Goal: Find specific page/section: Find specific page/section

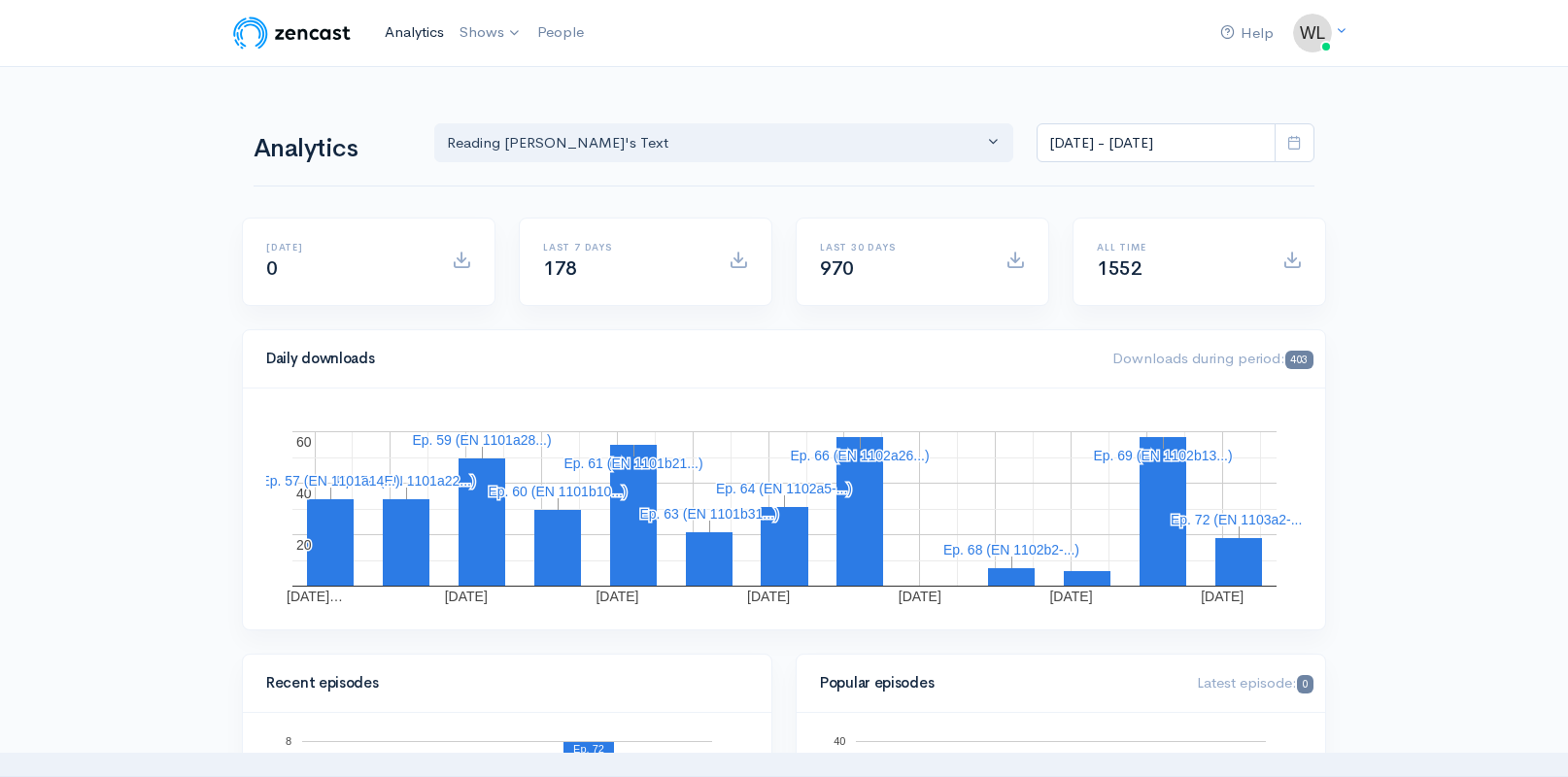
click at [420, 33] on link "Analytics" at bounding box center [415, 33] width 75 height 41
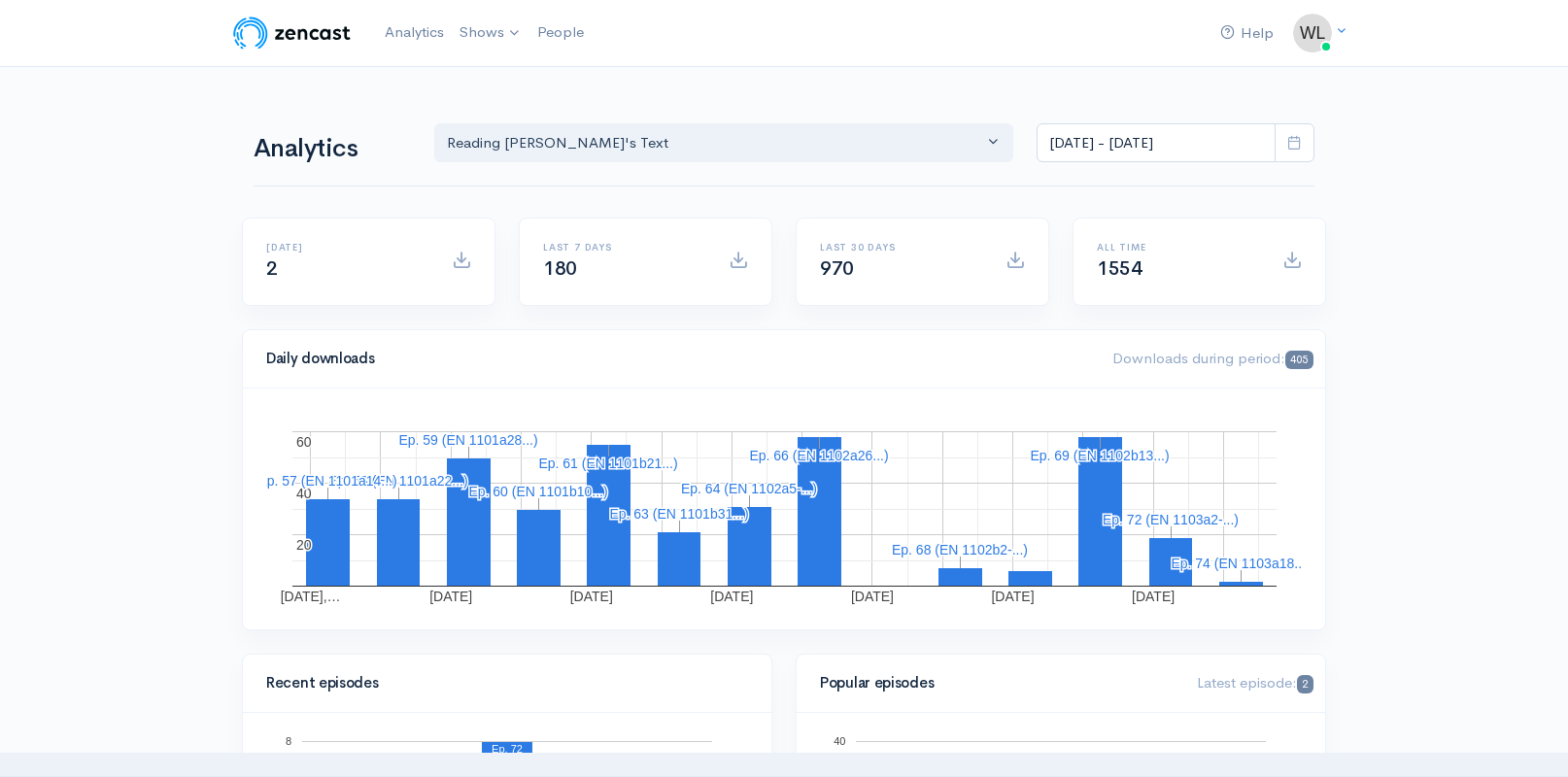
click at [1298, 135] on icon at bounding box center [1294, 142] width 15 height 15
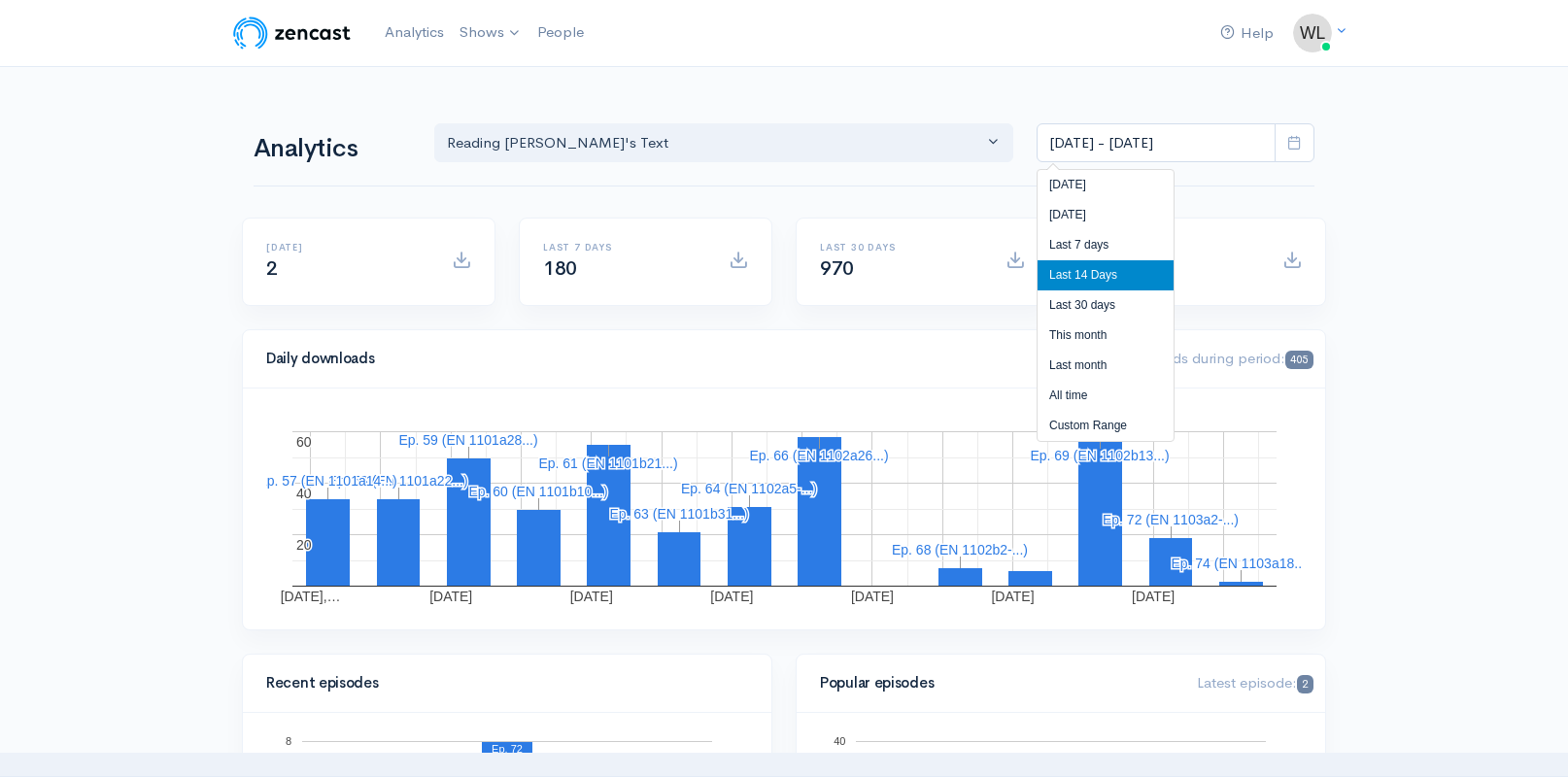
click at [1089, 391] on li "All time" at bounding box center [1106, 396] width 136 height 31
type input "[DATE] - [DATE]"
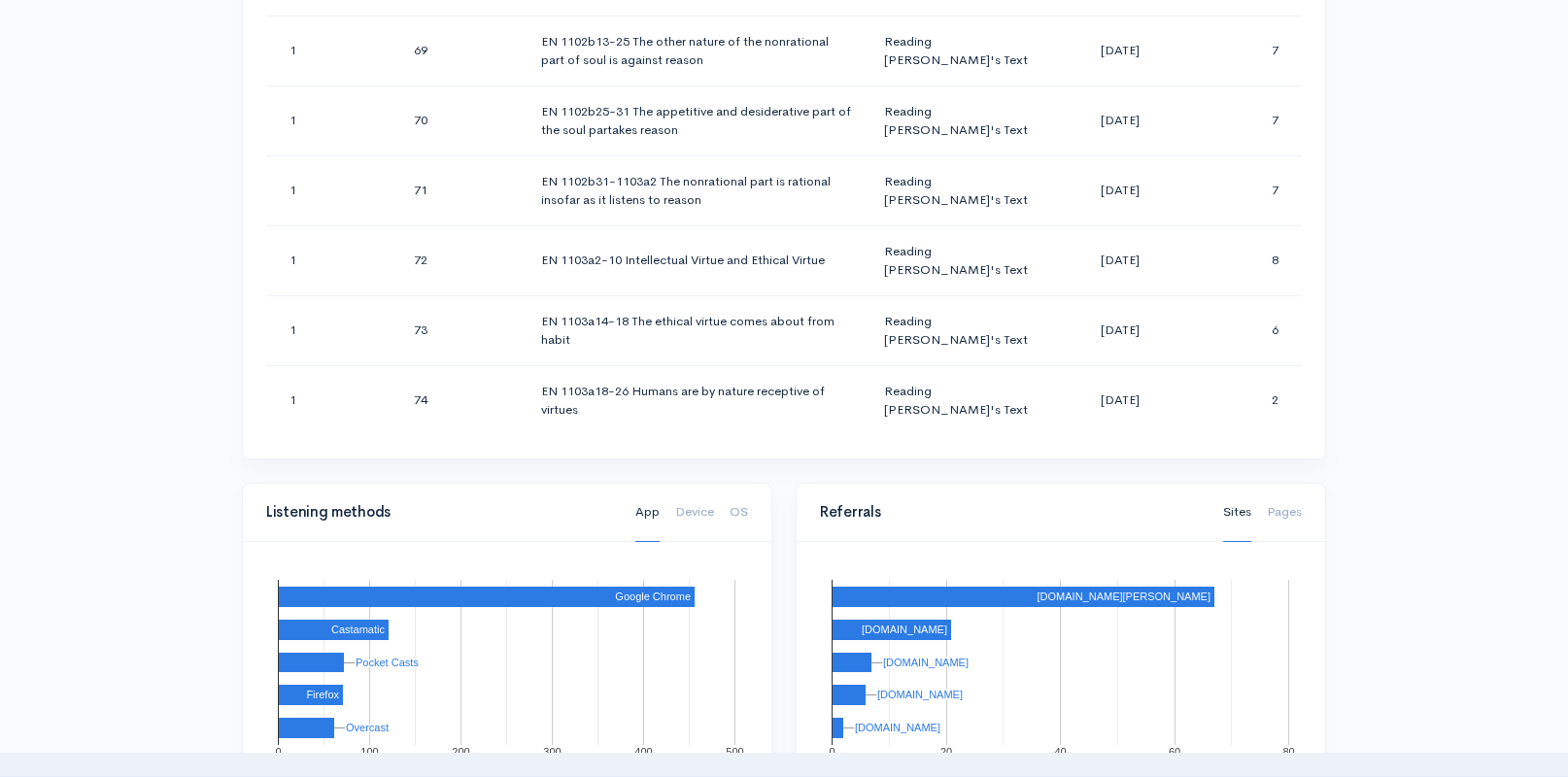
scroll to position [1095, 0]
